Goal: Task Accomplishment & Management: Manage account settings

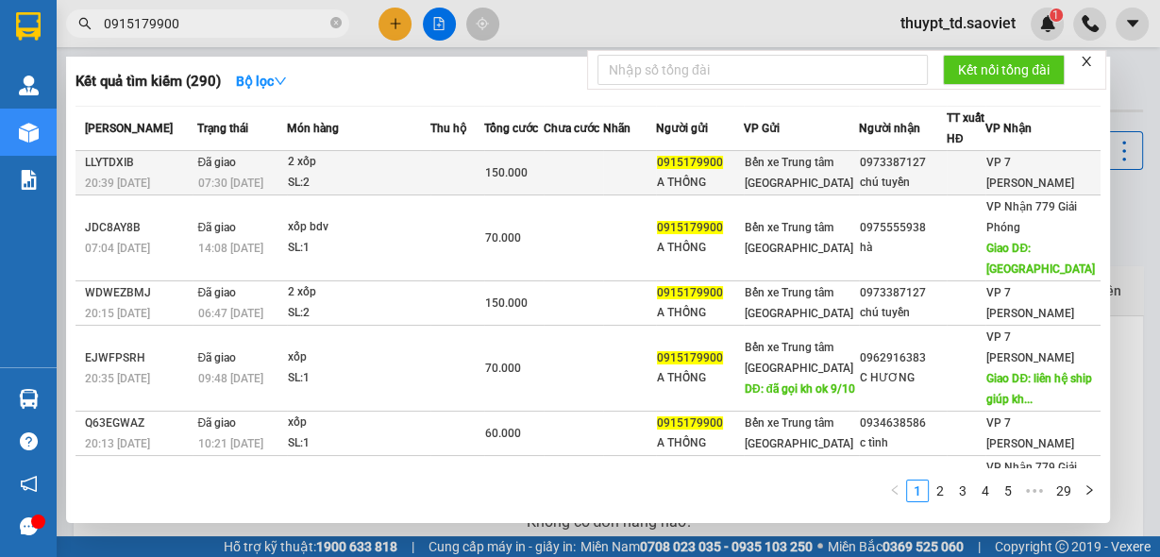
type input "0915179900"
click at [484, 161] on td at bounding box center [457, 173] width 55 height 44
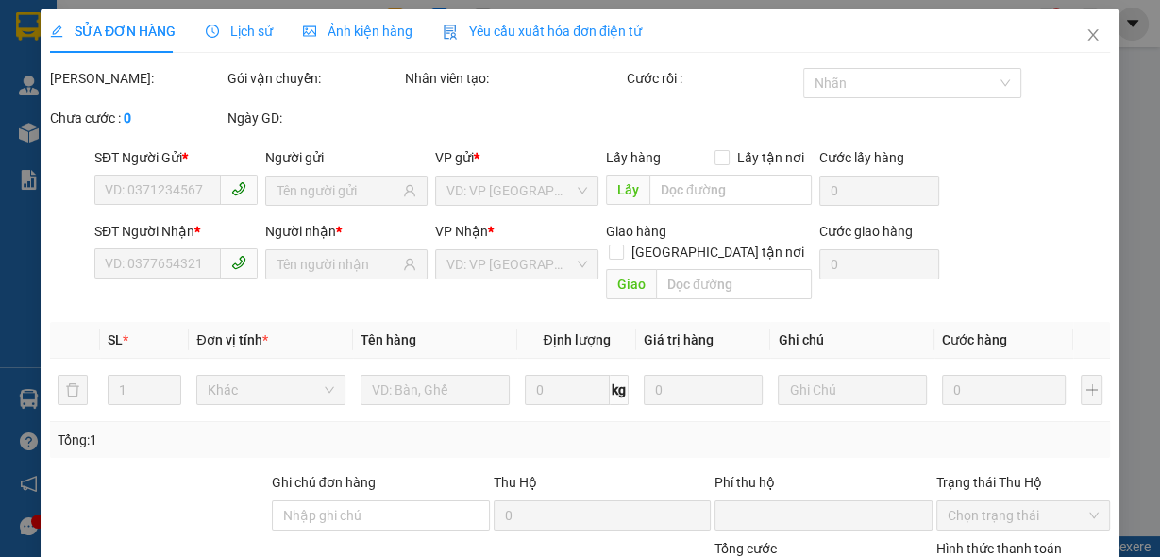
type input "0915179900"
type input "A THỐNG"
type input "0973387127"
type input "chú tuyền"
type input "0"
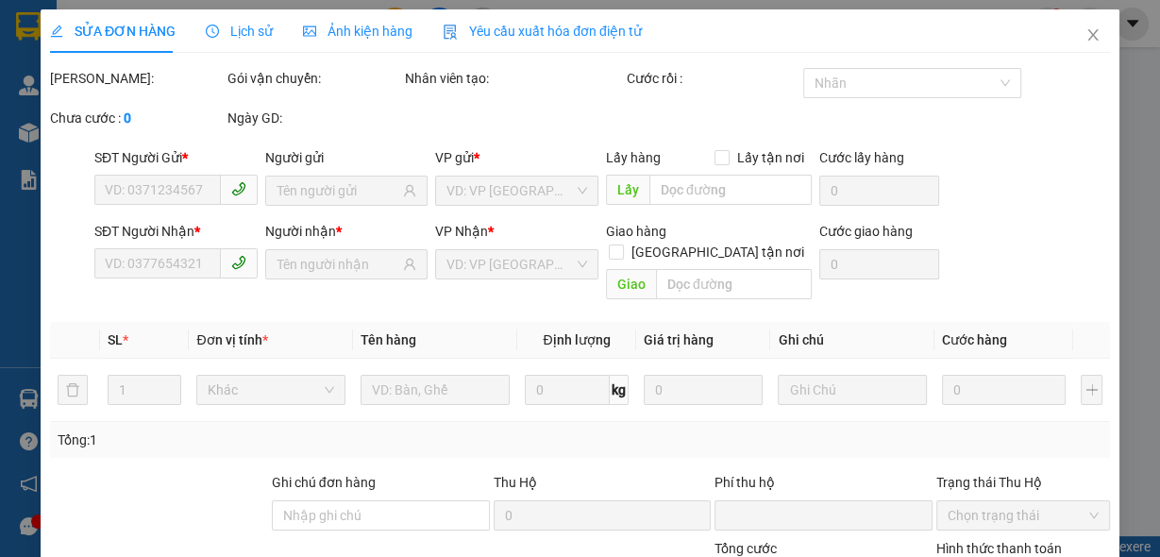
type input "150.000"
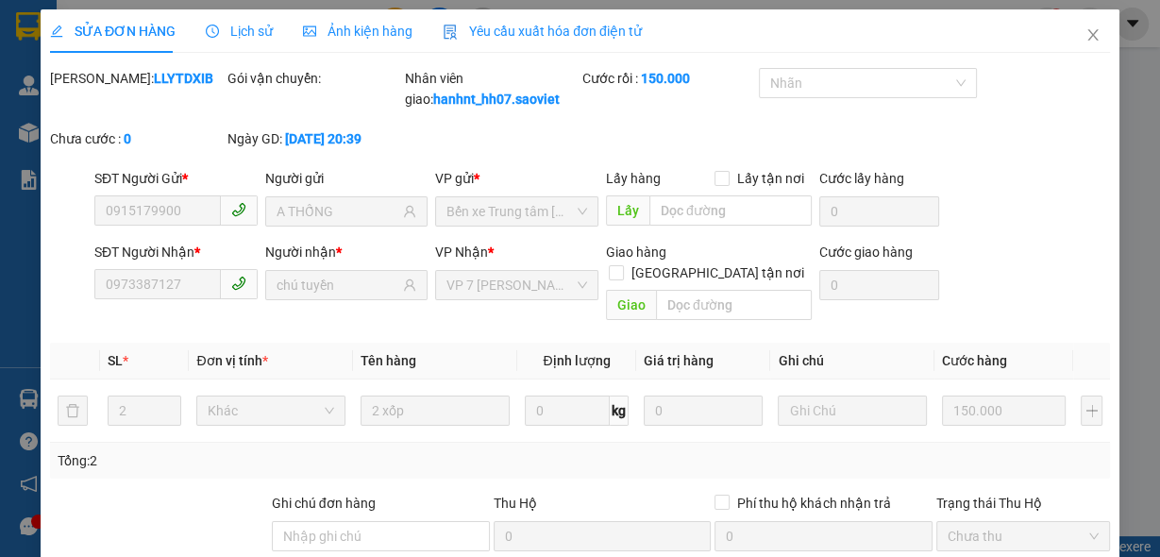
click at [263, 33] on span "Lịch sử" at bounding box center [239, 31] width 67 height 15
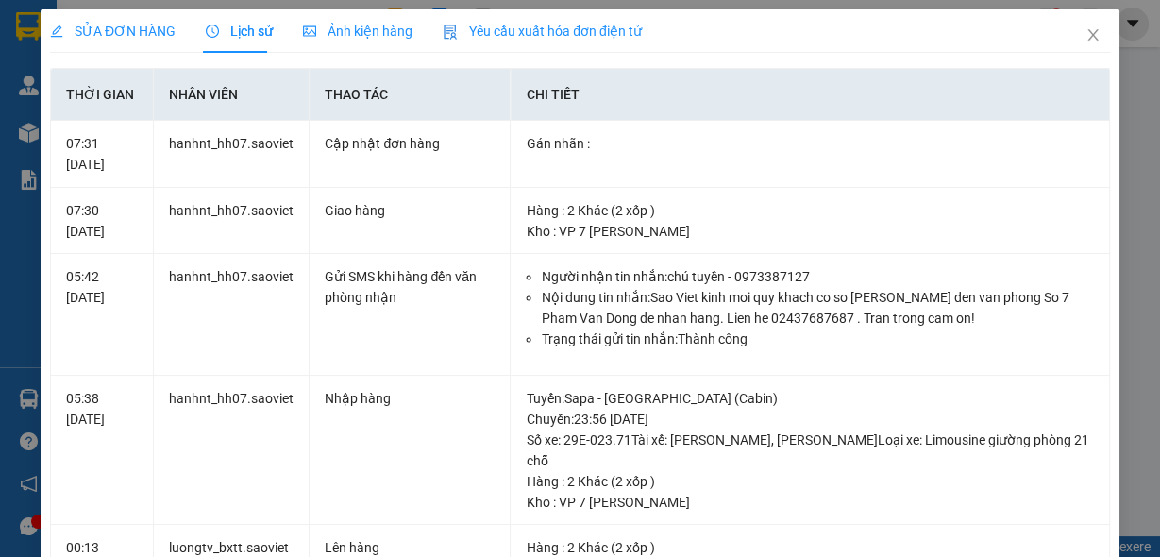
click at [113, 24] on span "SỬA ĐƠN HÀNG" at bounding box center [113, 31] width 126 height 15
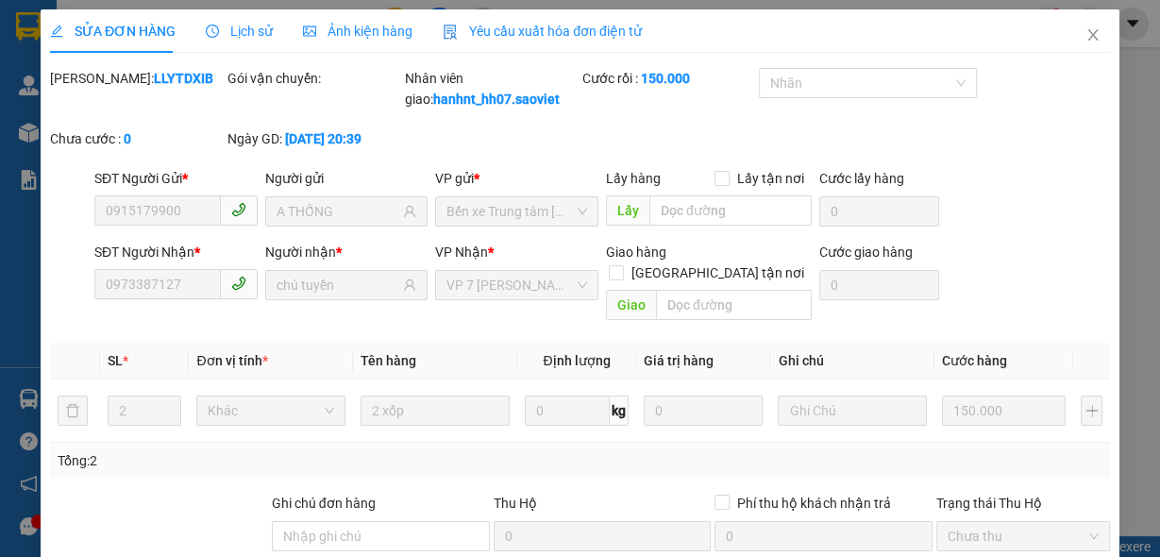
click at [230, 37] on span "Lịch sử" at bounding box center [239, 31] width 67 height 15
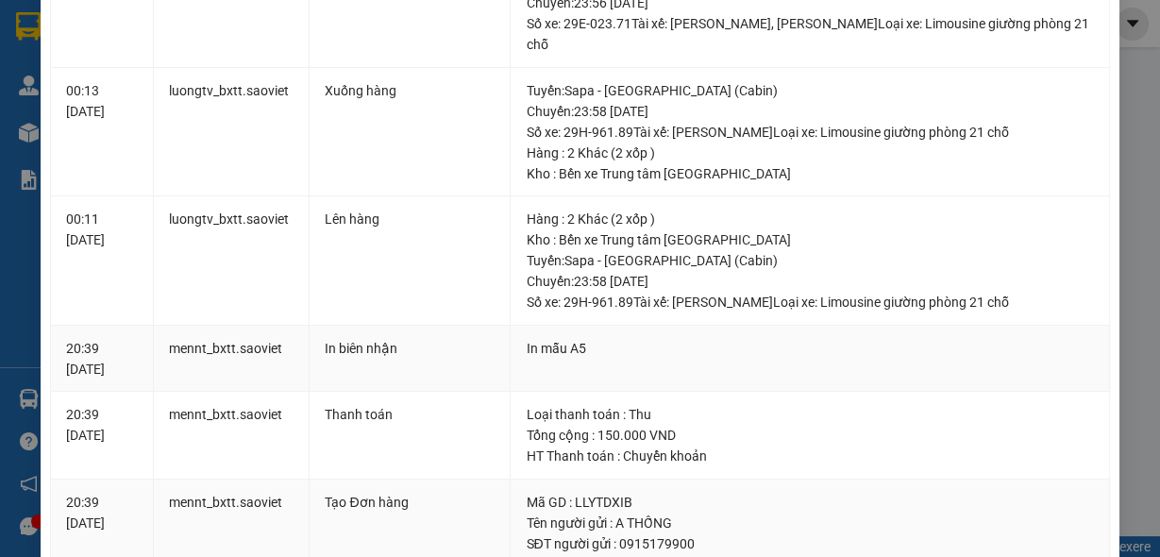
scroll to position [679, 0]
